Goal: Find specific page/section: Find specific page/section

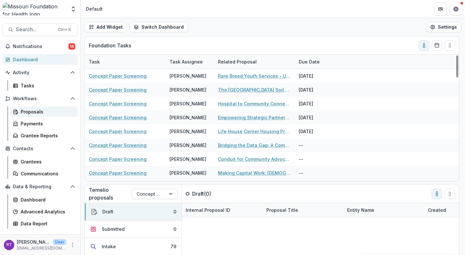
click at [40, 110] on div "Proposals" at bounding box center [47, 111] width 52 height 7
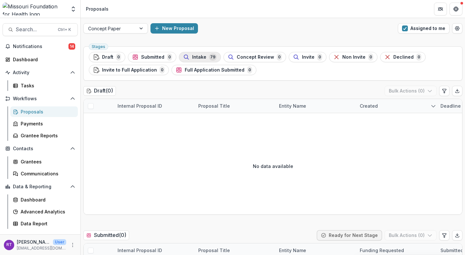
click at [192, 57] on span "Intake" at bounding box center [199, 57] width 14 height 5
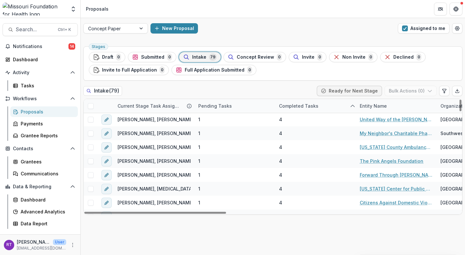
scroll to position [551, 0]
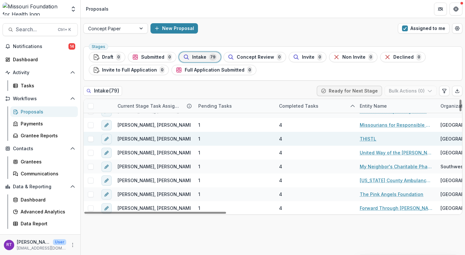
click at [369, 136] on link "THISTL" at bounding box center [368, 139] width 16 height 7
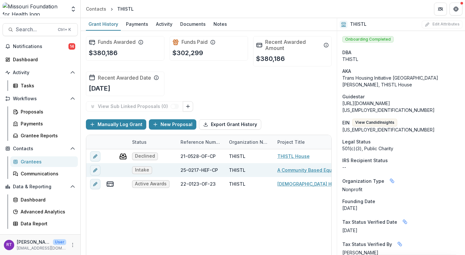
click at [296, 170] on link "A Community Based Equitable Housing Future for [DEMOGRAPHIC_DATA] St. Louisans" at bounding box center [313, 170] width 73 height 7
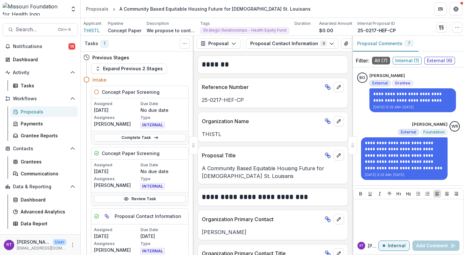
click at [53, 108] on div "Proposals" at bounding box center [47, 111] width 52 height 7
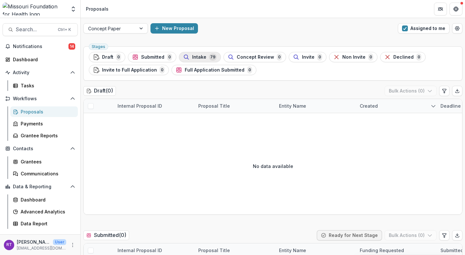
click at [206, 57] on div "Intake 79" at bounding box center [200, 57] width 34 height 7
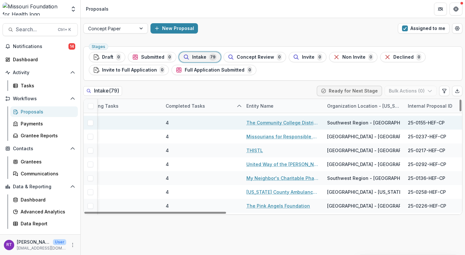
scroll to position [540, 113]
